Goal: Task Accomplishment & Management: Use online tool/utility

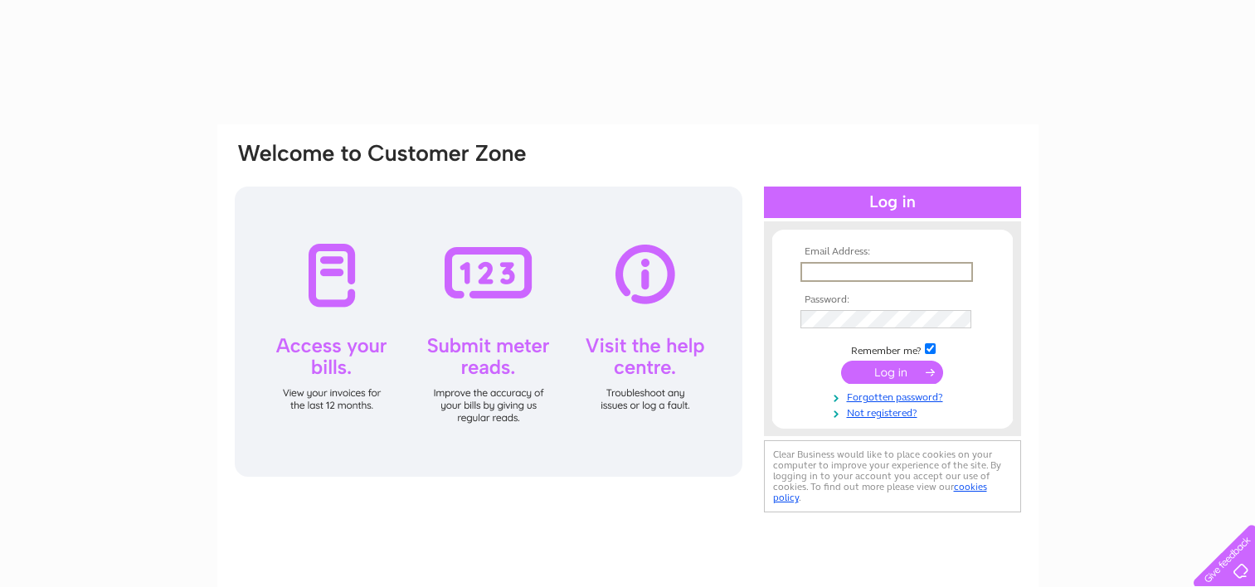
click at [839, 265] on input "text" at bounding box center [887, 272] width 173 height 20
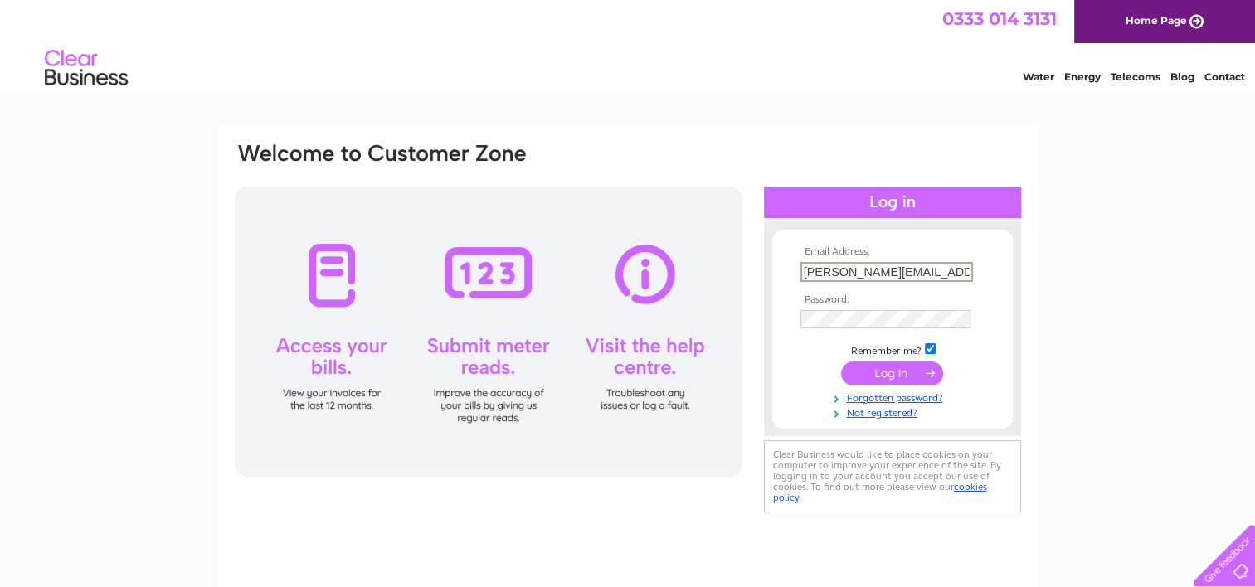
type input "[PERSON_NAME][EMAIL_ADDRESS][PERSON_NAME][DOMAIN_NAME]"
click at [841, 361] on input "submit" at bounding box center [892, 372] width 102 height 23
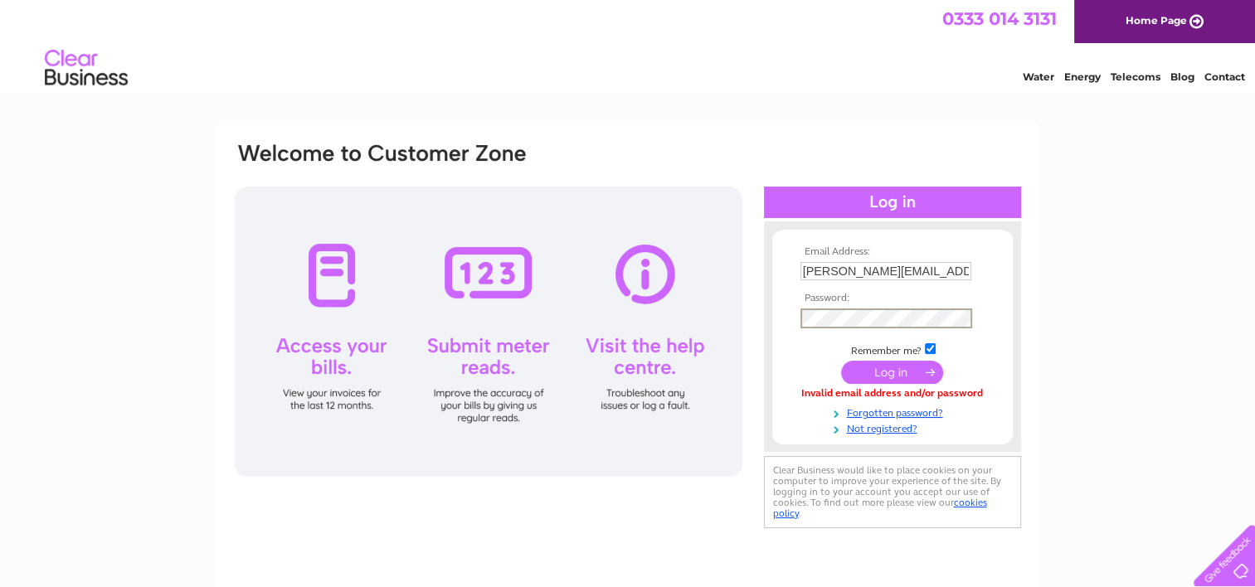
click at [883, 373] on input "submit" at bounding box center [892, 372] width 102 height 23
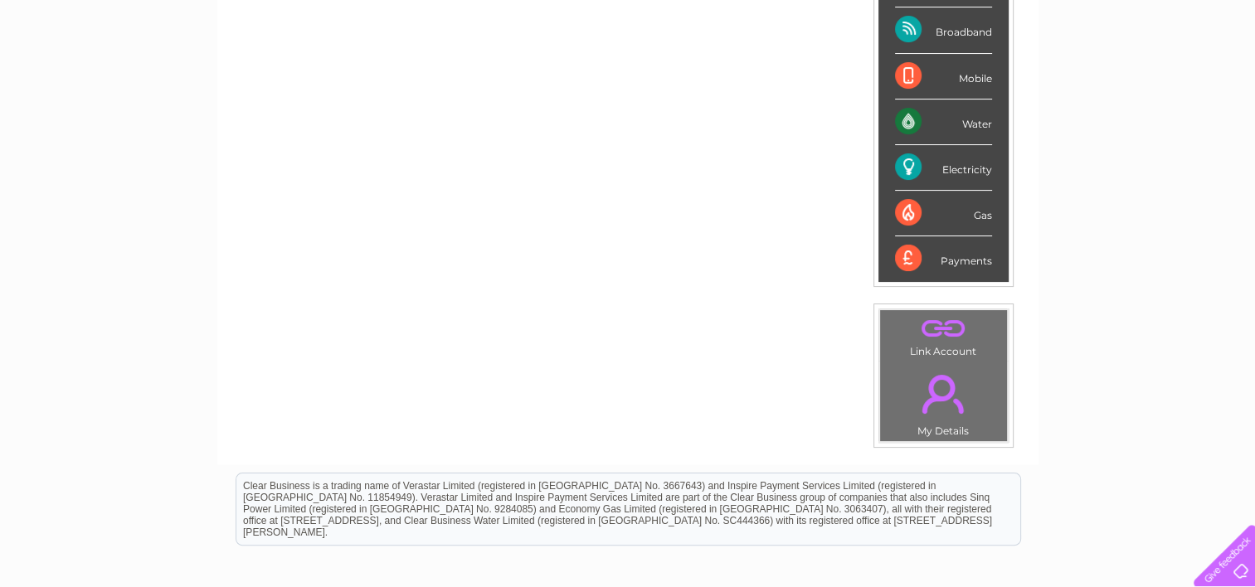
scroll to position [229, 0]
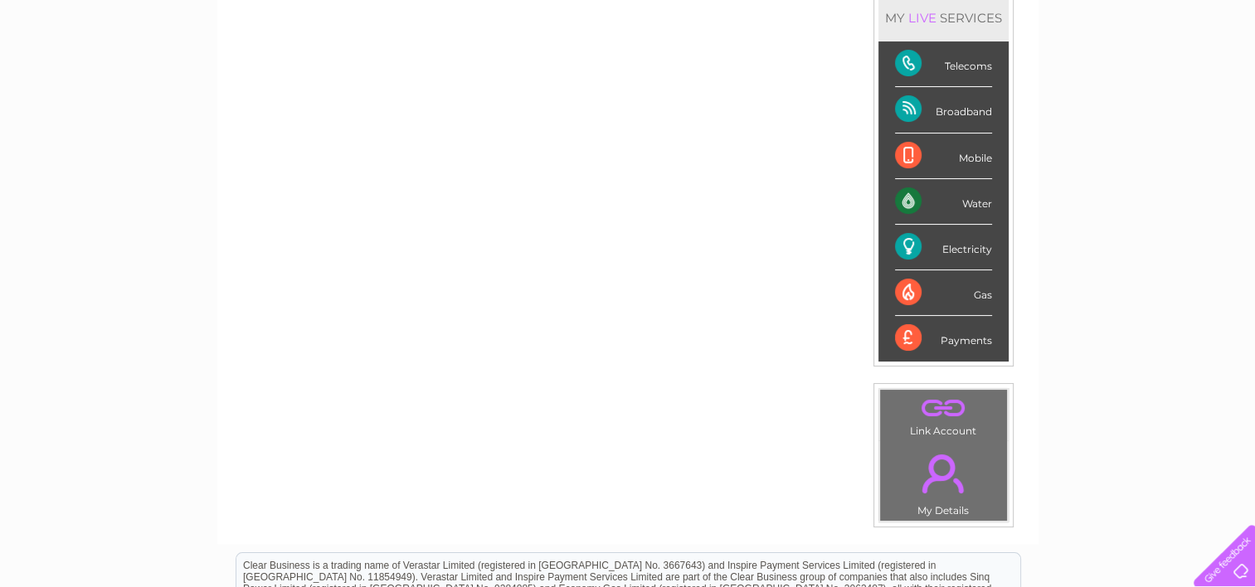
click at [937, 241] on div "Electricity" at bounding box center [943, 248] width 97 height 46
click at [956, 248] on div "Electricity" at bounding box center [943, 248] width 97 height 46
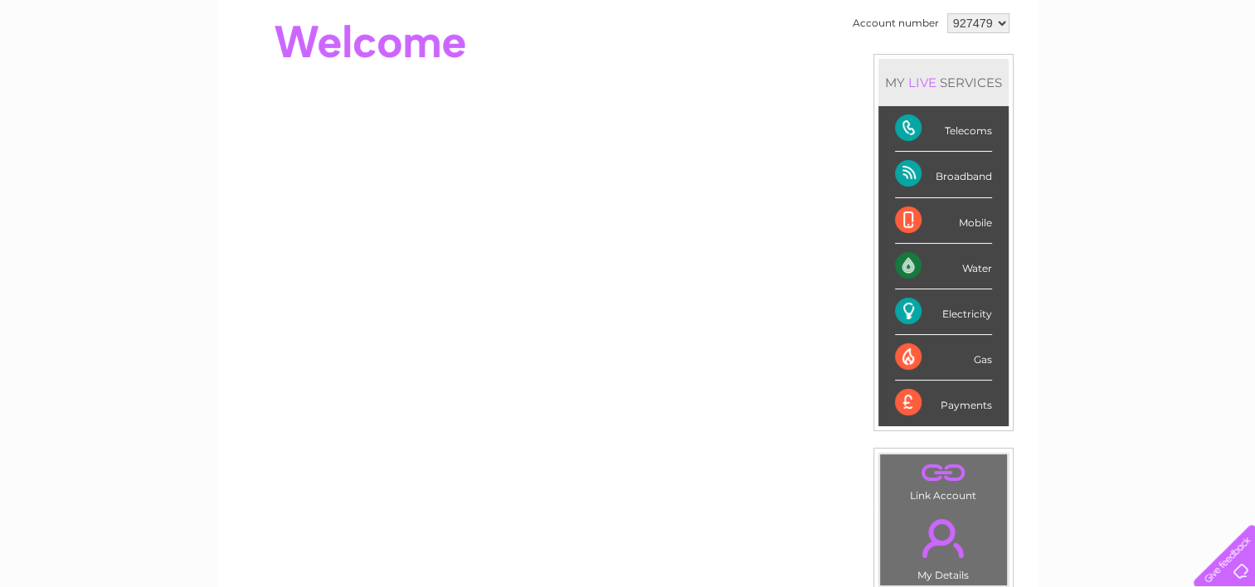
scroll to position [166, 0]
click at [903, 309] on div "Electricity" at bounding box center [943, 311] width 97 height 46
click at [956, 304] on div "Electricity" at bounding box center [943, 311] width 97 height 46
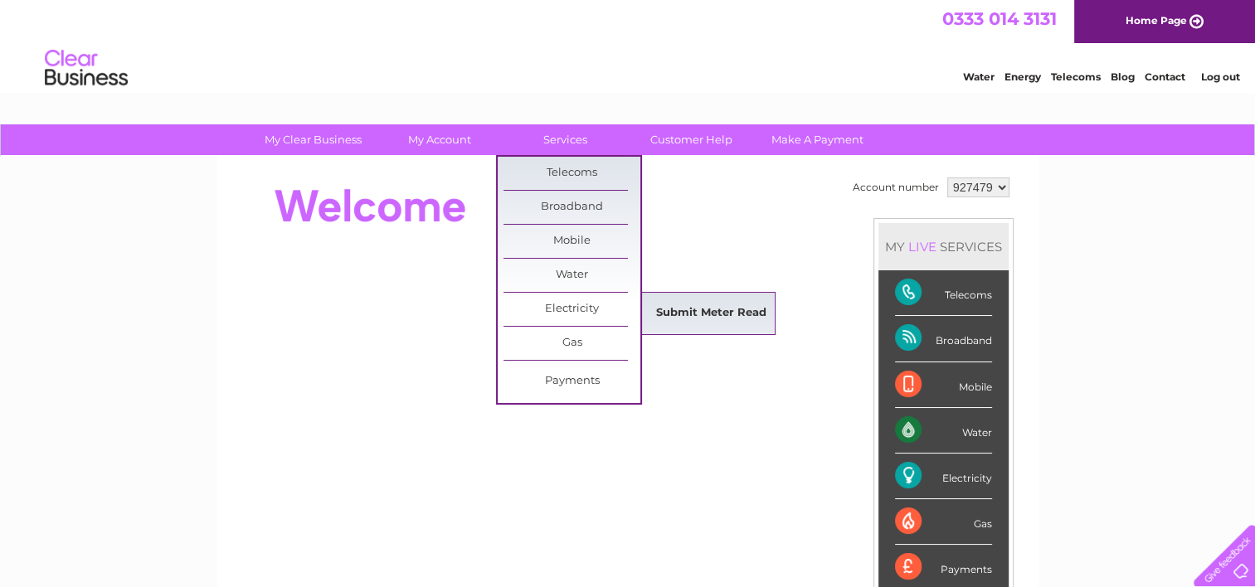
click at [670, 310] on link "Submit Meter Read" at bounding box center [711, 313] width 137 height 33
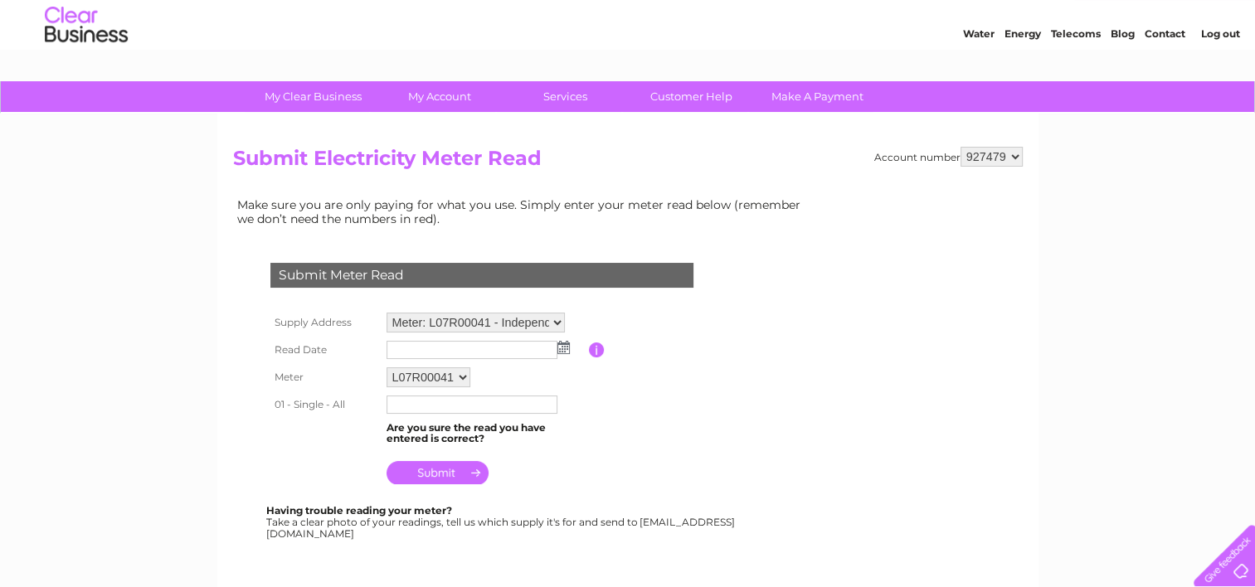
scroll to position [83, 0]
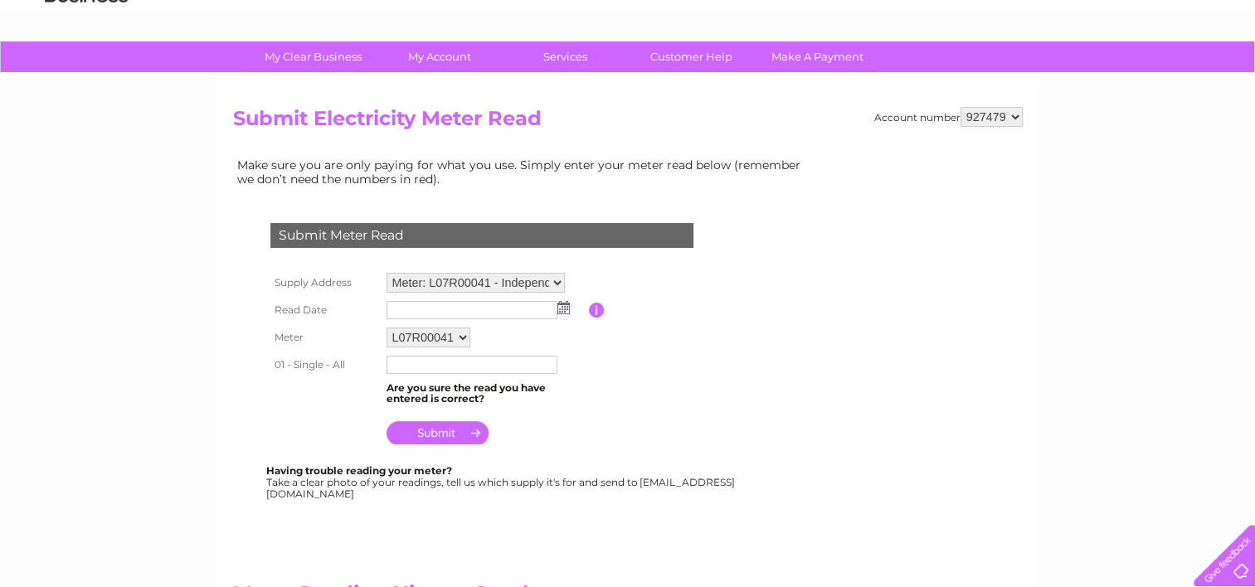
click at [517, 304] on input "text" at bounding box center [472, 310] width 171 height 18
click at [566, 309] on img at bounding box center [565, 308] width 12 height 13
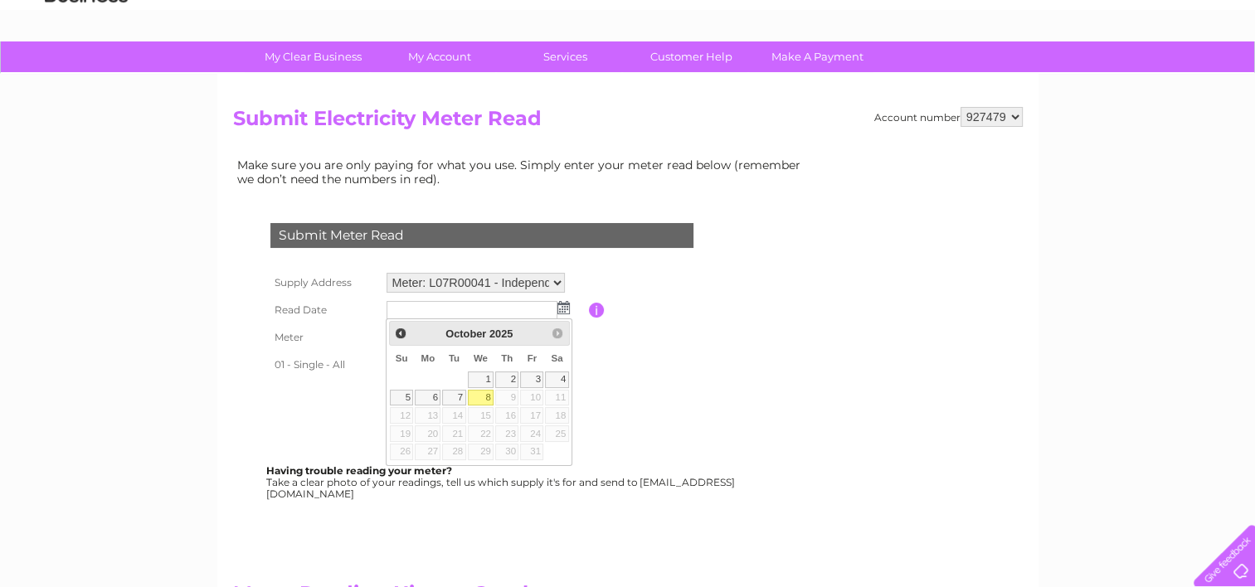
click at [481, 392] on link "8" at bounding box center [481, 398] width 27 height 17
type input "2025/10/08"
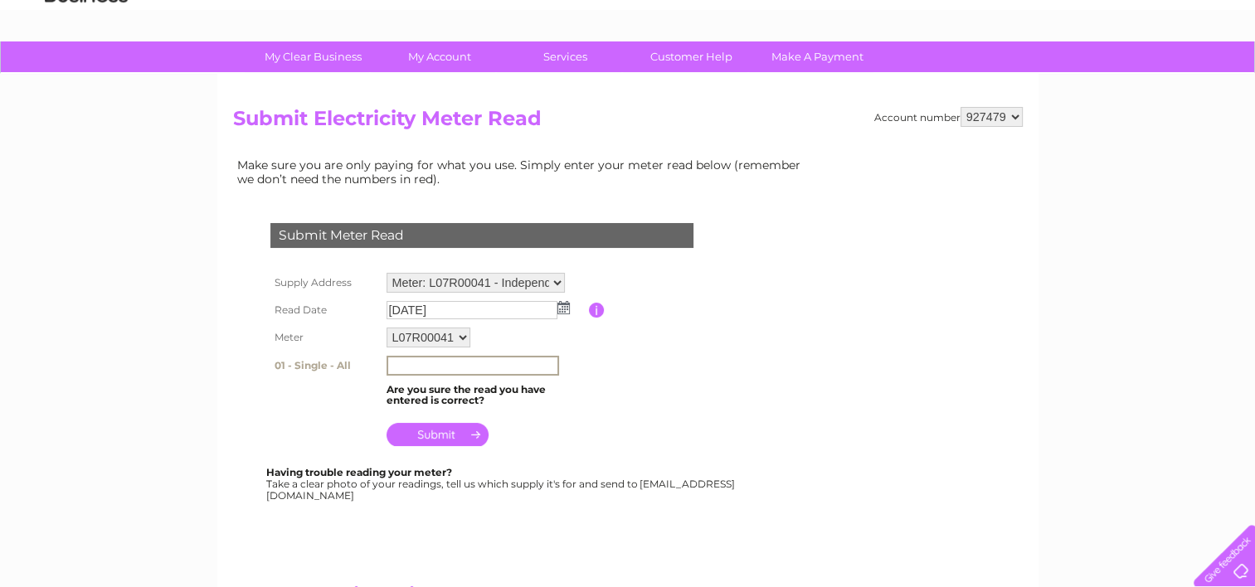
click at [461, 363] on input "text" at bounding box center [473, 366] width 173 height 20
type input "34273"
click at [589, 401] on table "Supply Address Meter: L07R00041 - Independent Shetland Finance Ltd, 65 Commerci…" at bounding box center [501, 360] width 471 height 182
click at [434, 431] on input "submit" at bounding box center [438, 432] width 102 height 23
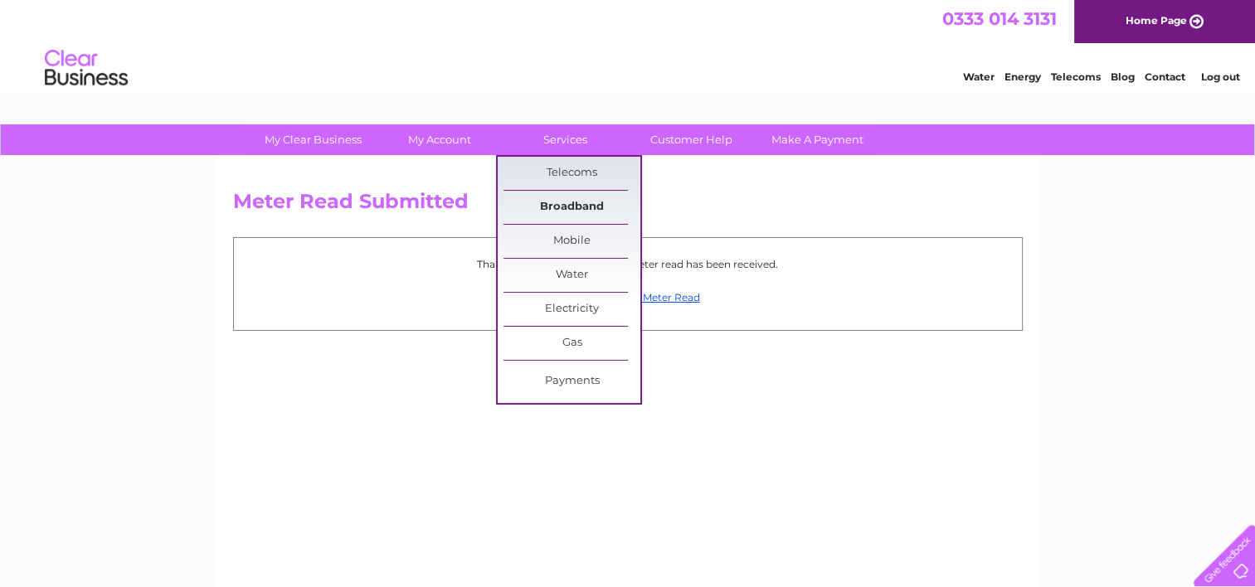
click at [562, 203] on link "Broadband" at bounding box center [572, 207] width 137 height 33
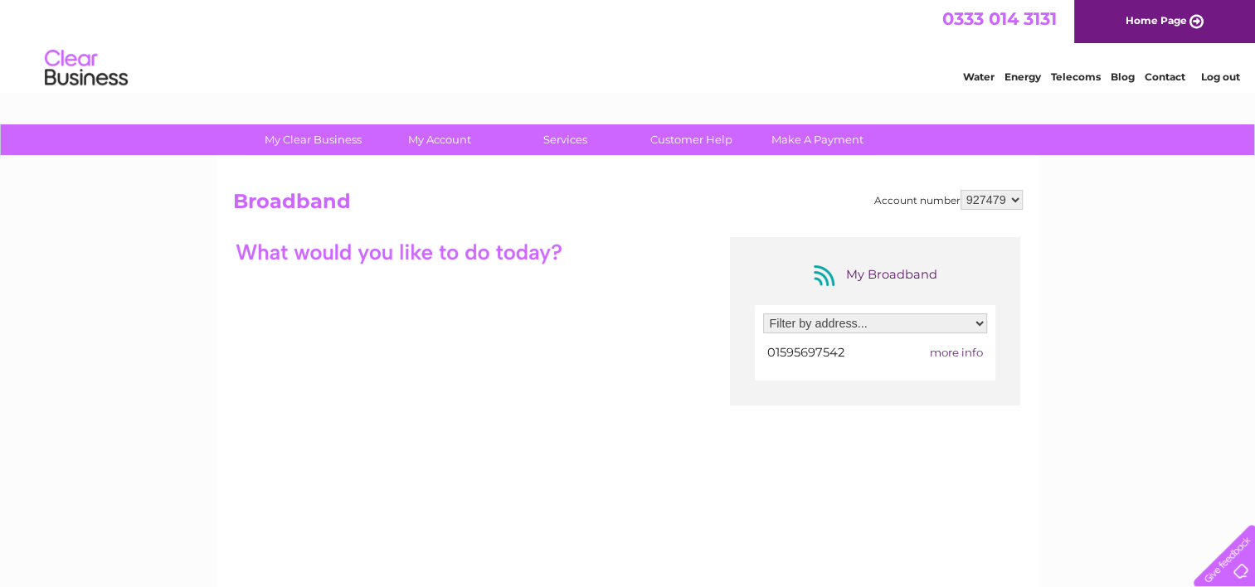
click at [784, 324] on select "Filter by address... Independent Shetland Finance Ltd, 65 Commercial Rd, Lerwic…" at bounding box center [875, 324] width 224 height 20
select select "1719347"
click at [763, 314] on select "Filter by address... Independent Shetland Finance Ltd, 65 Commercial Rd, Lerwic…" at bounding box center [875, 324] width 224 height 20
click at [698, 135] on link "Customer Help" at bounding box center [691, 139] width 137 height 31
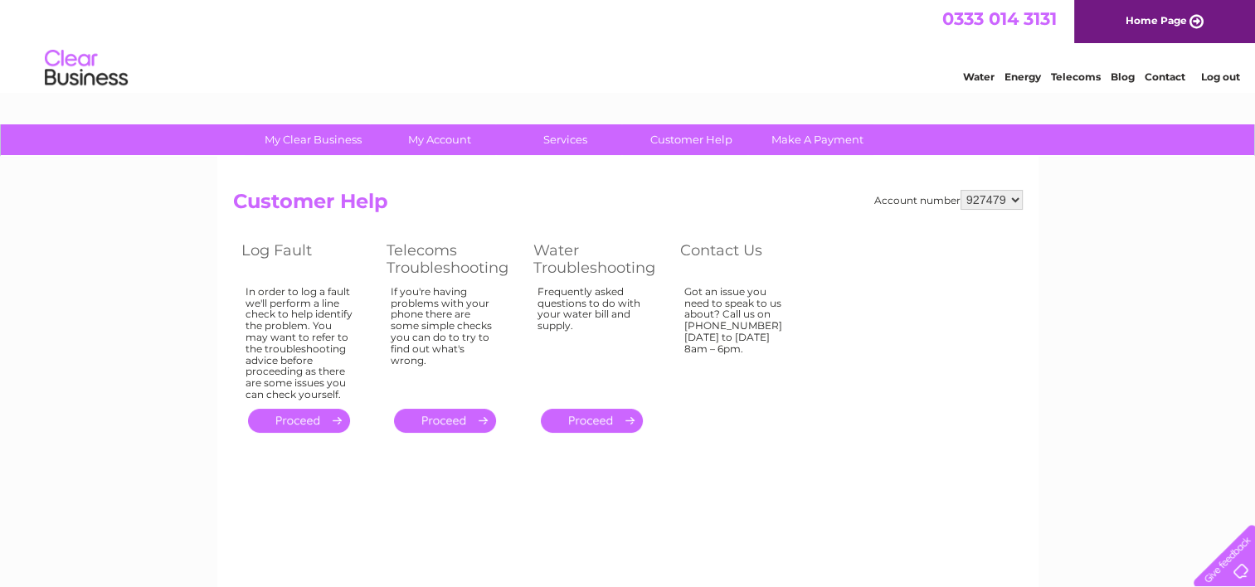
click at [1160, 75] on link "Contact" at bounding box center [1165, 77] width 41 height 12
click at [1015, 199] on select "927479" at bounding box center [992, 200] width 62 height 20
click at [1102, 296] on div "My Clear Business Login Details My Details My Preferences Link Account My Accou…" at bounding box center [627, 514] width 1255 height 781
